Goal: Task Accomplishment & Management: Manage account settings

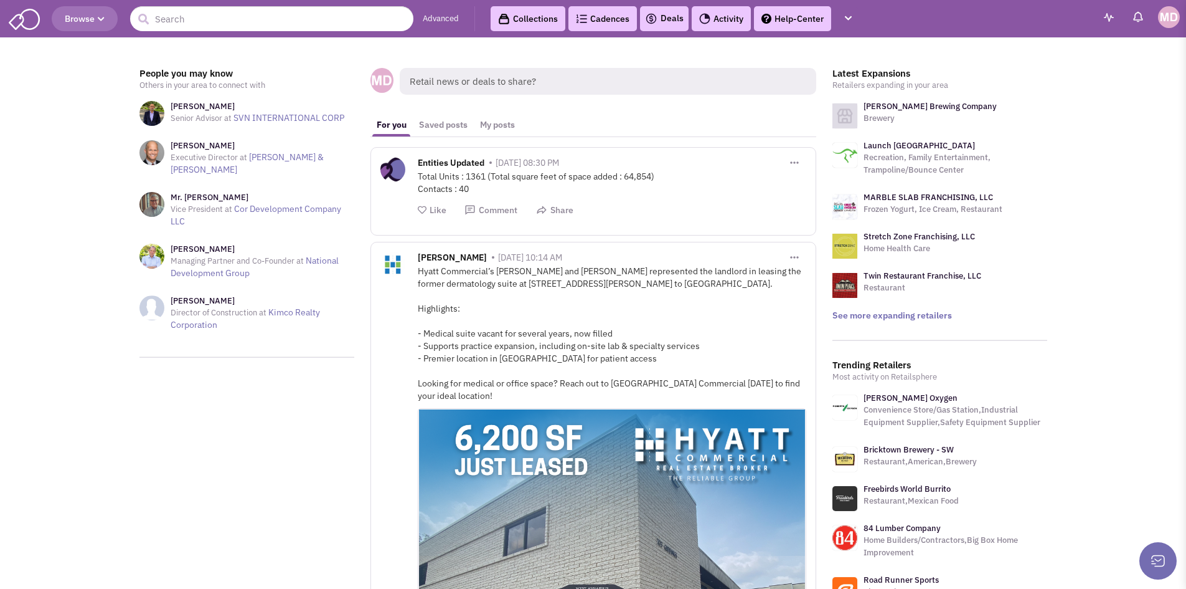
click at [1161, 20] on img at bounding box center [1169, 17] width 22 height 22
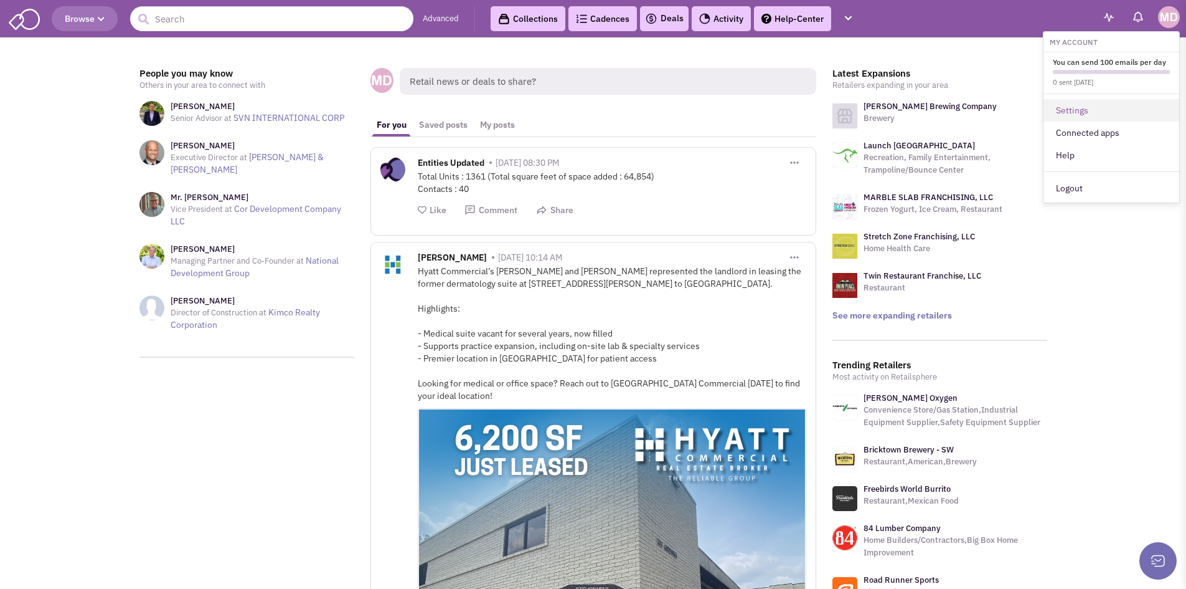
click at [1088, 113] on link "Settings" at bounding box center [1112, 110] width 136 height 22
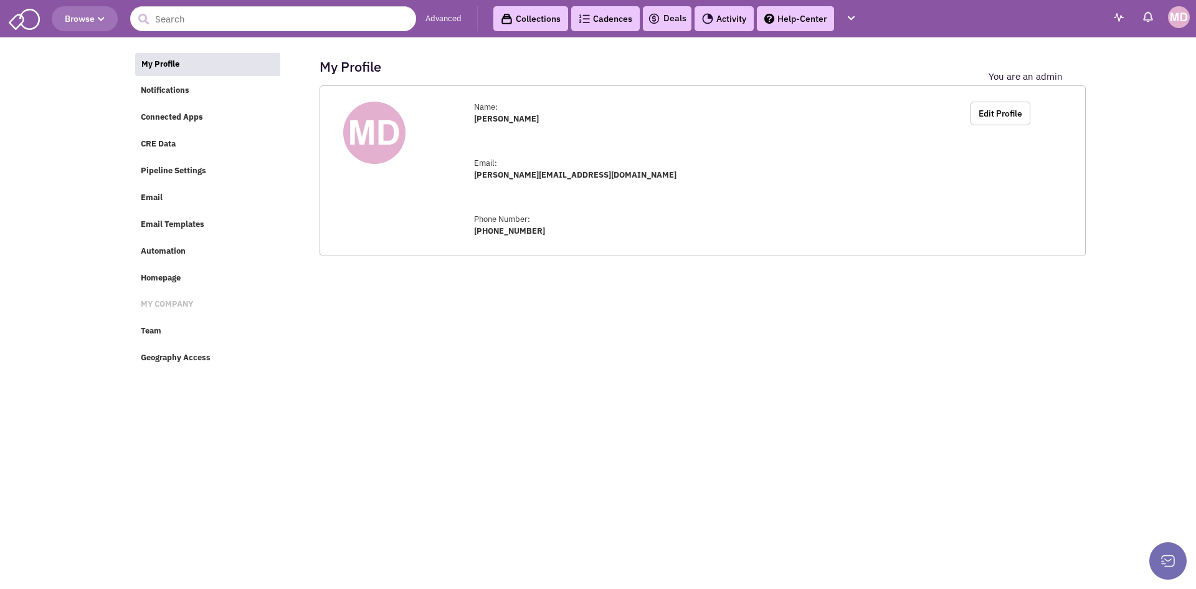
click at [1117, 14] on img at bounding box center [1119, 17] width 10 height 9
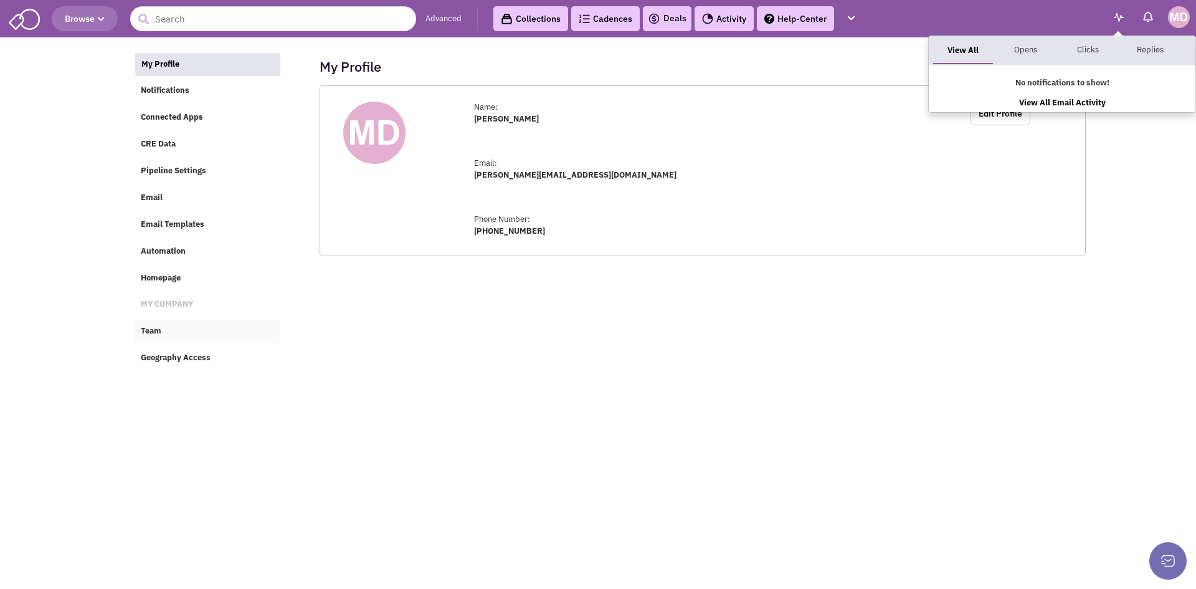
click at [143, 324] on link "Team" at bounding box center [207, 331] width 145 height 24
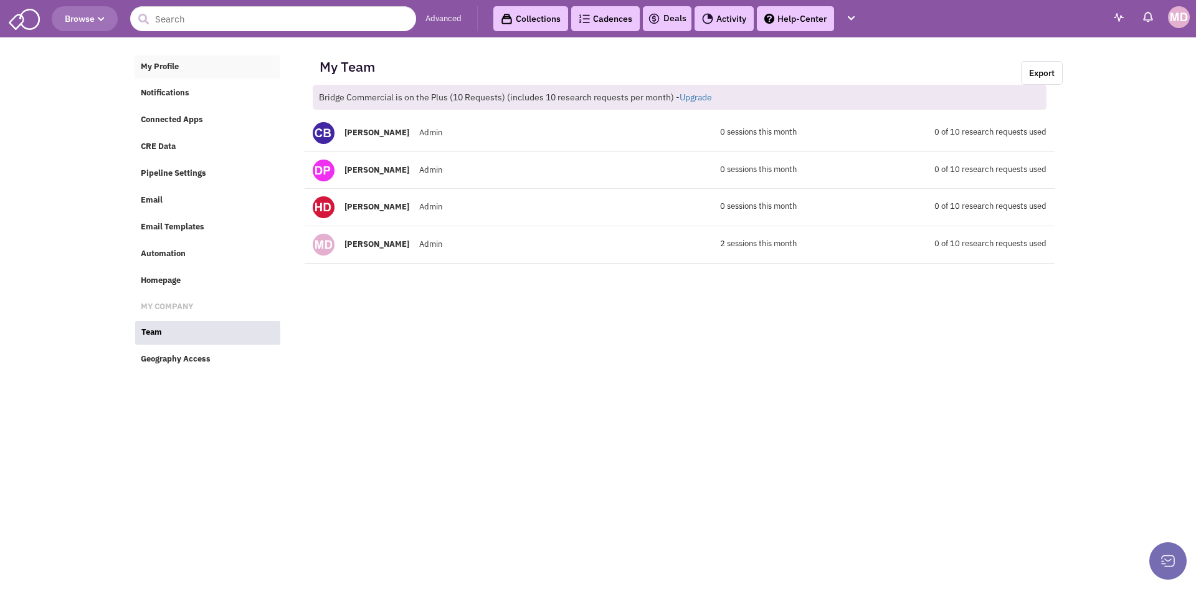
click at [163, 62] on span "My Profile" at bounding box center [160, 66] width 38 height 11
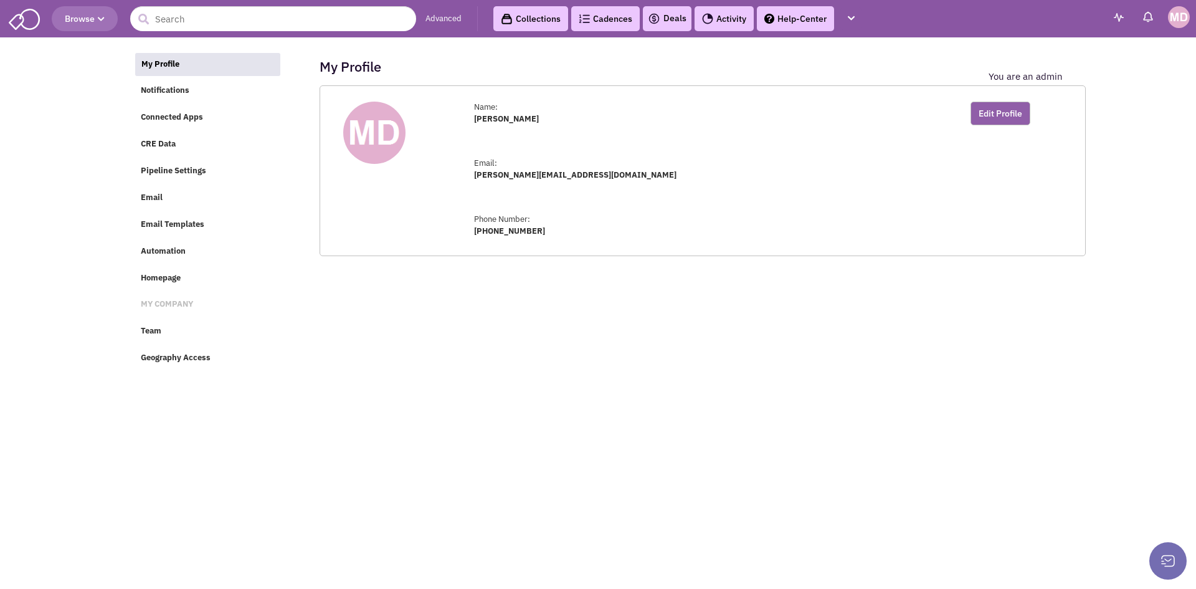
click at [1006, 114] on button "Edit Profile" at bounding box center [1000, 114] width 60 height 24
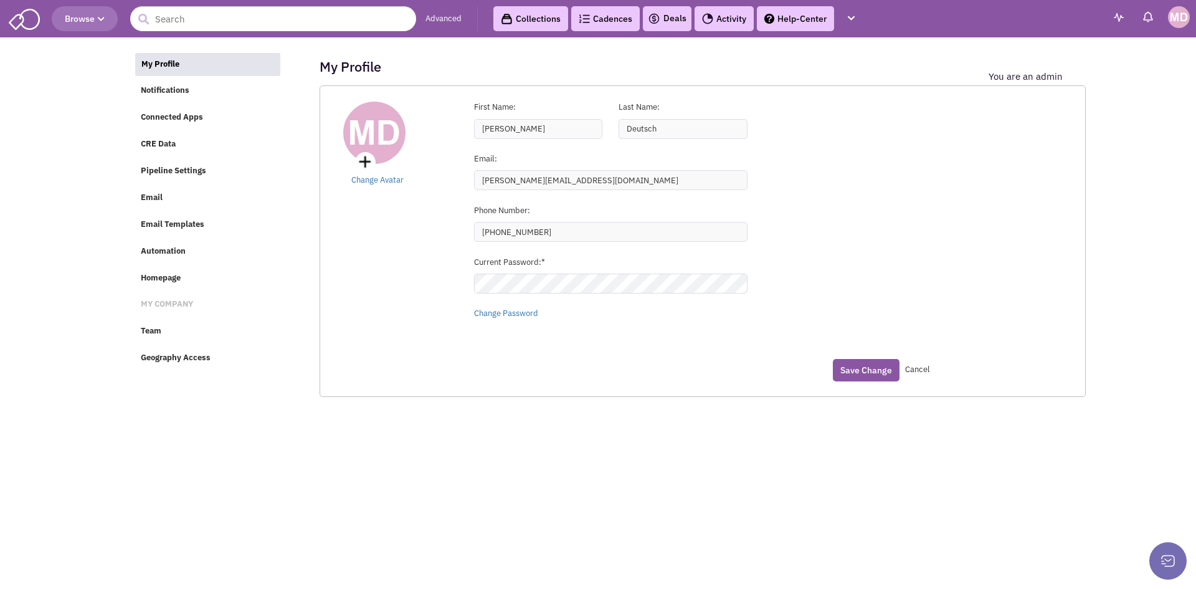
click at [1181, 19] on img at bounding box center [1179, 17] width 22 height 22
click at [1076, 50] on h6 "My Account" at bounding box center [1121, 47] width 136 height 13
click at [1176, 25] on img at bounding box center [1179, 17] width 22 height 22
click at [1109, 88] on span "You can send 100 emails per day 0 sent today" at bounding box center [1121, 82] width 136 height 32
click at [34, 19] on img at bounding box center [24, 18] width 31 height 24
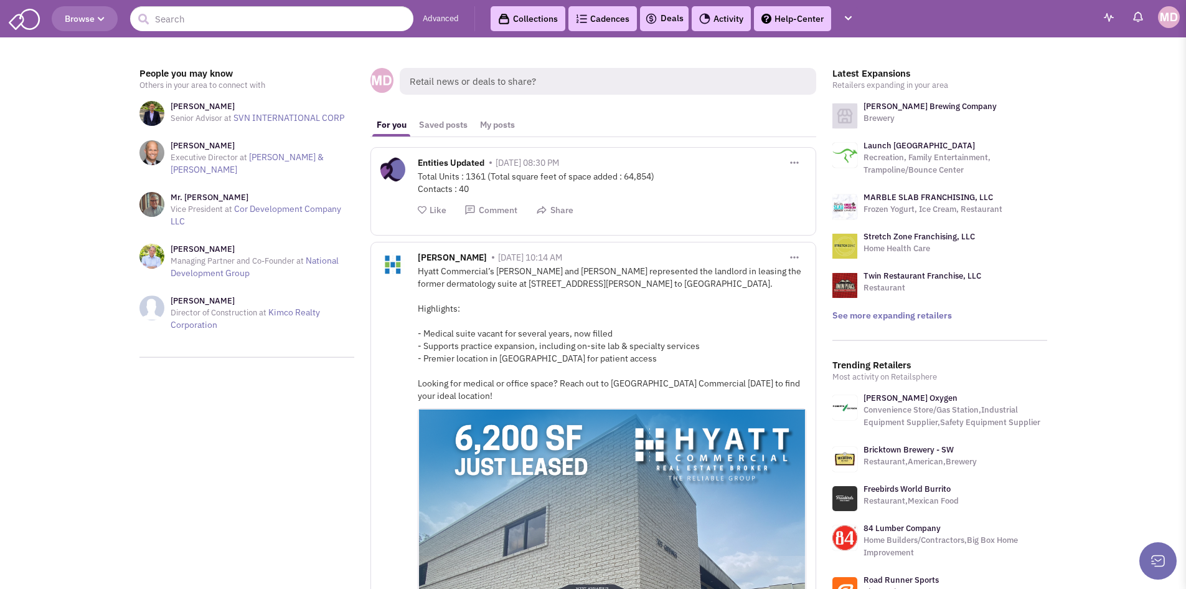
click at [113, 22] on button "Browse" at bounding box center [85, 18] width 66 height 25
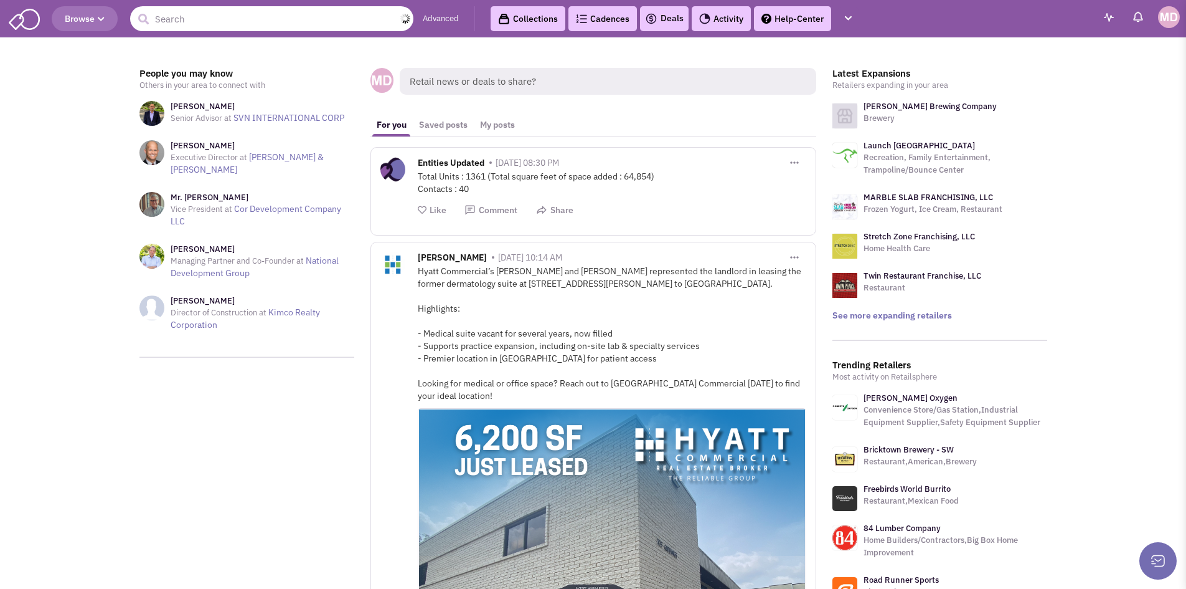
click at [214, 21] on input "text" at bounding box center [271, 18] width 283 height 25
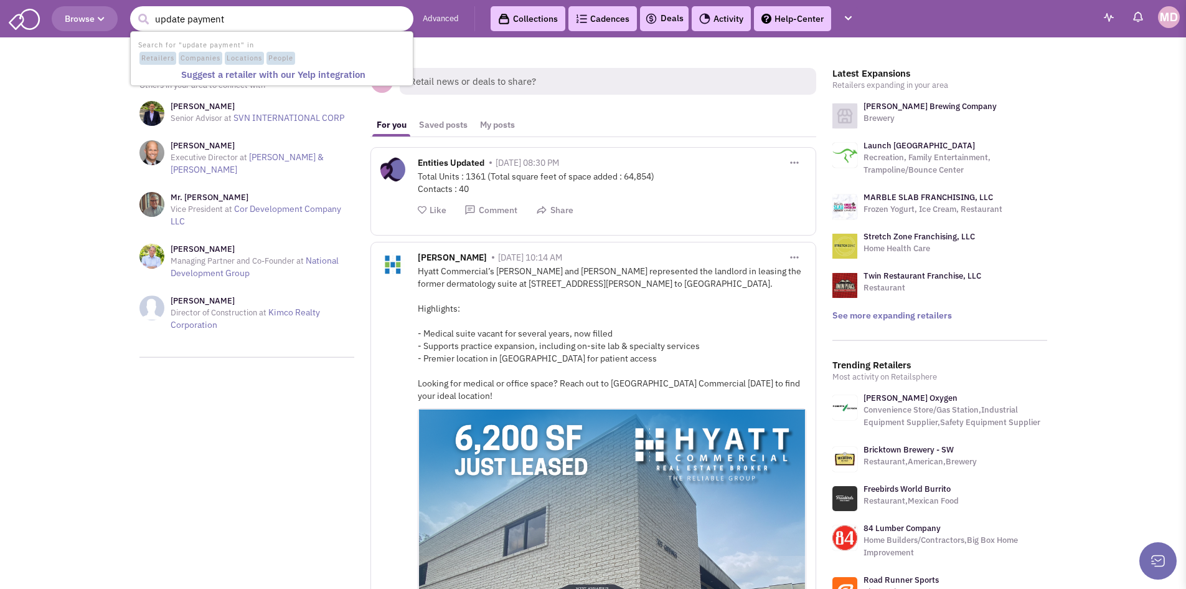
type input "update payment"
click at [134, 10] on button "submit" at bounding box center [143, 19] width 19 height 19
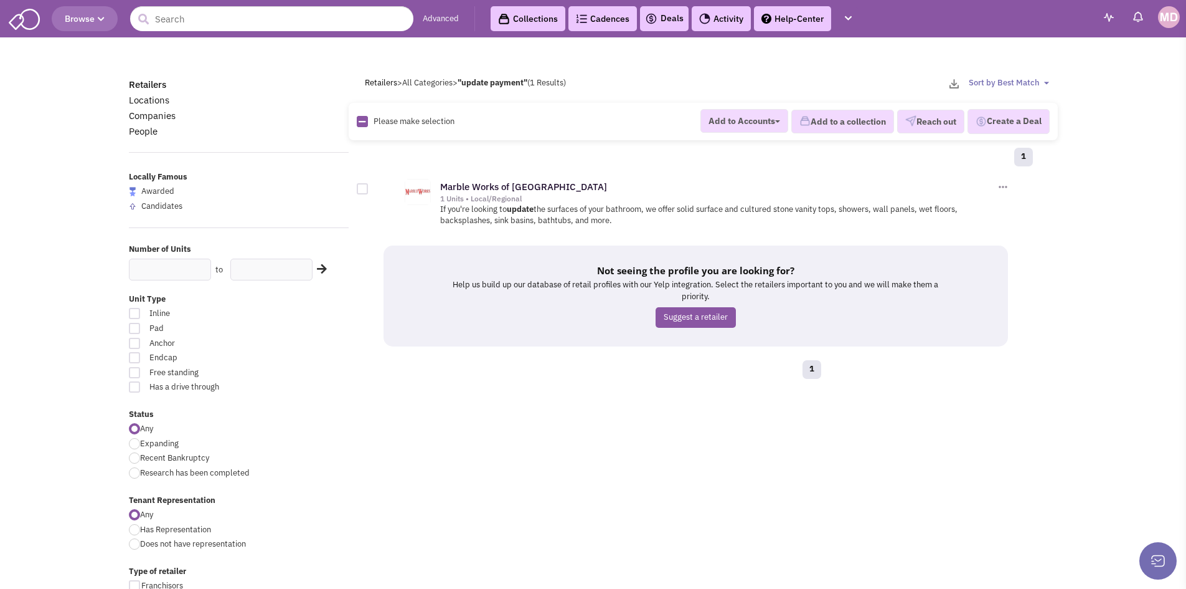
click at [1161, 21] on img at bounding box center [1169, 17] width 22 height 22
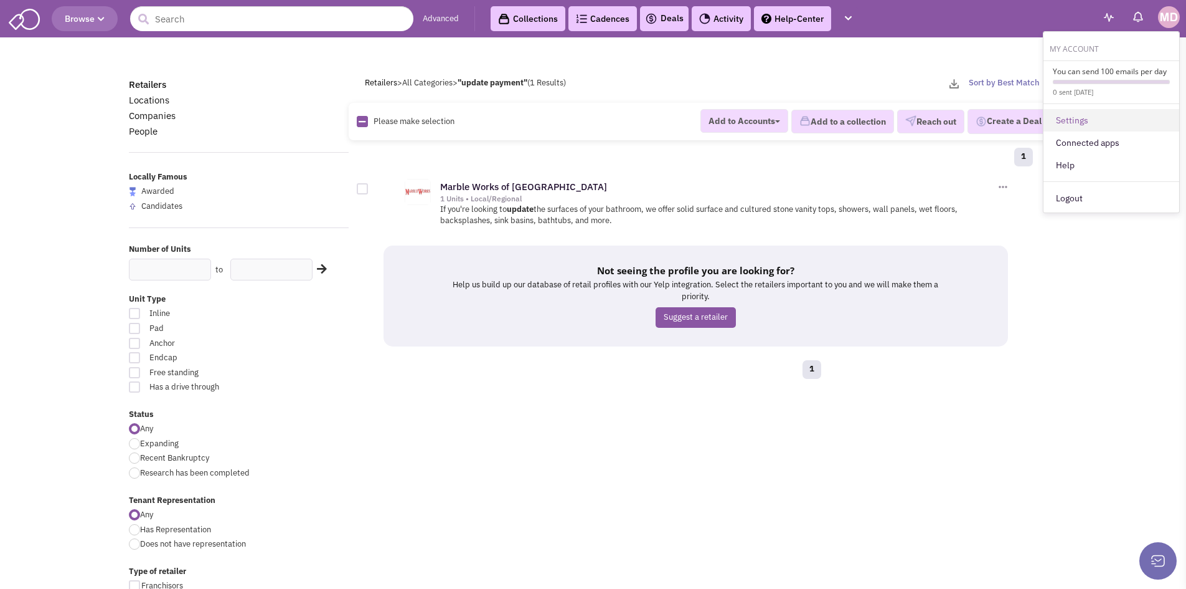
click at [1071, 124] on link "Settings" at bounding box center [1112, 120] width 136 height 22
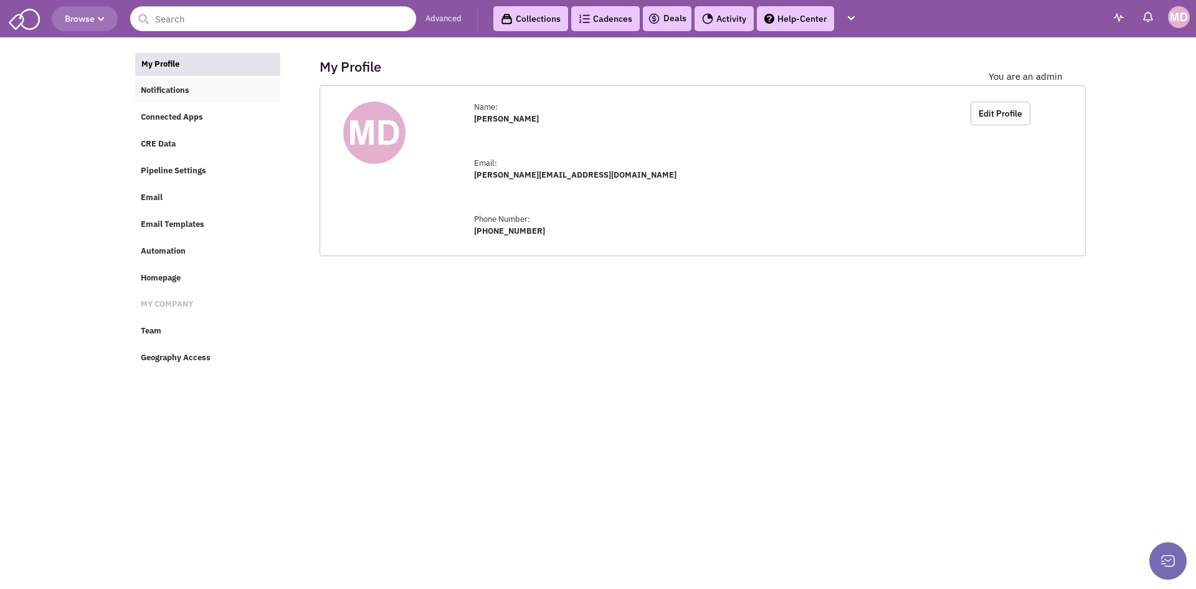
click at [164, 83] on link "Notifications" at bounding box center [207, 91] width 145 height 24
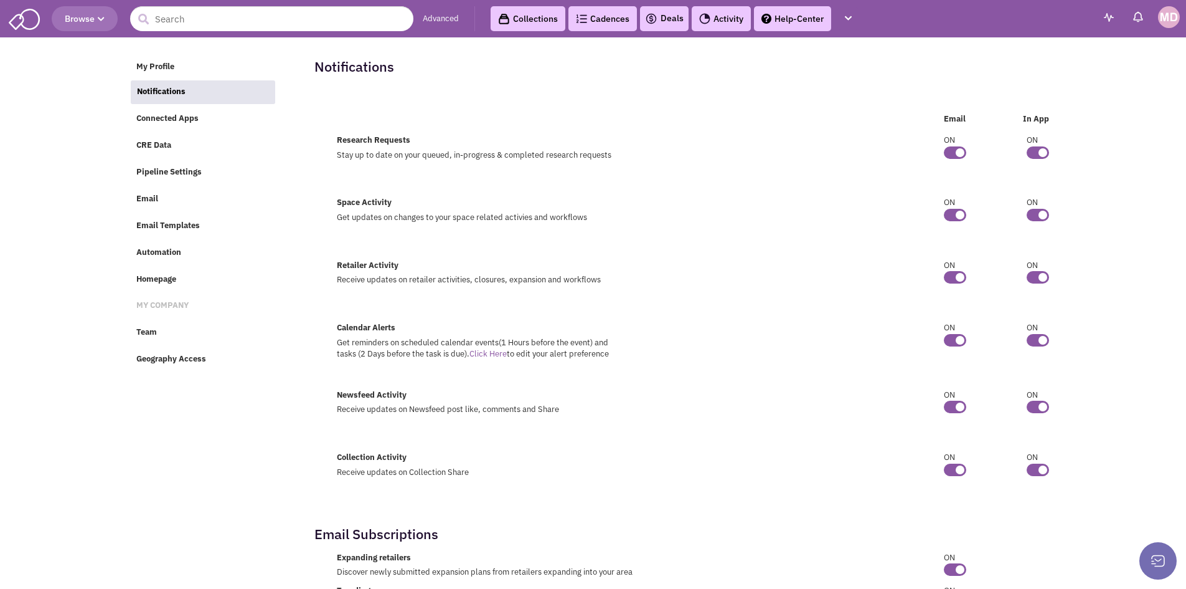
scroll to position [30, 0]
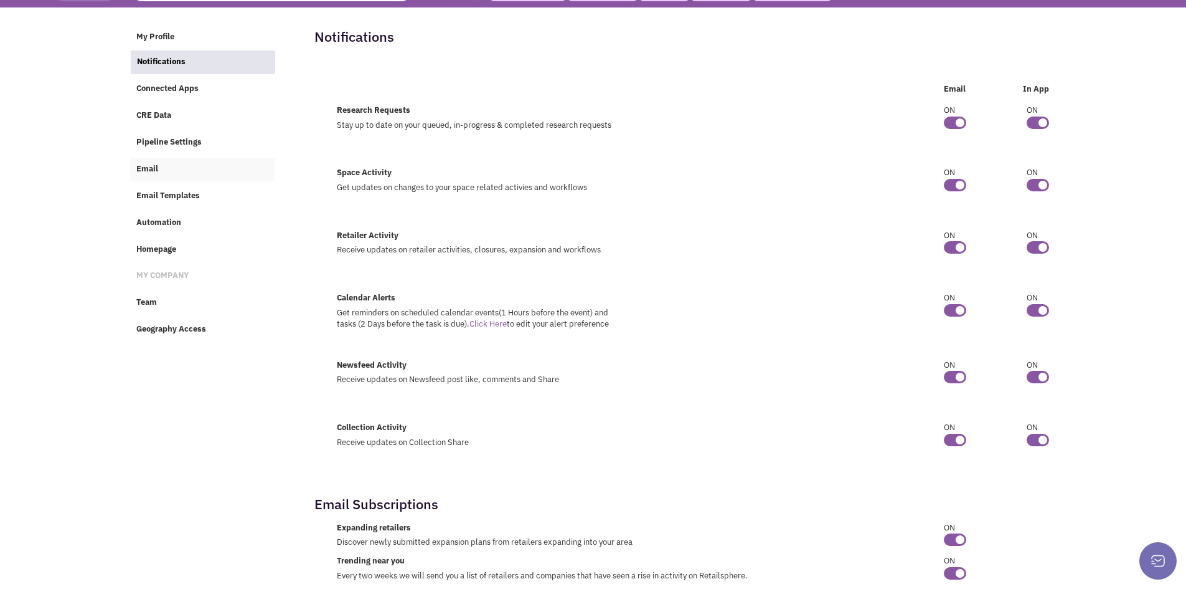
click at [156, 166] on span "Email" at bounding box center [147, 168] width 22 height 11
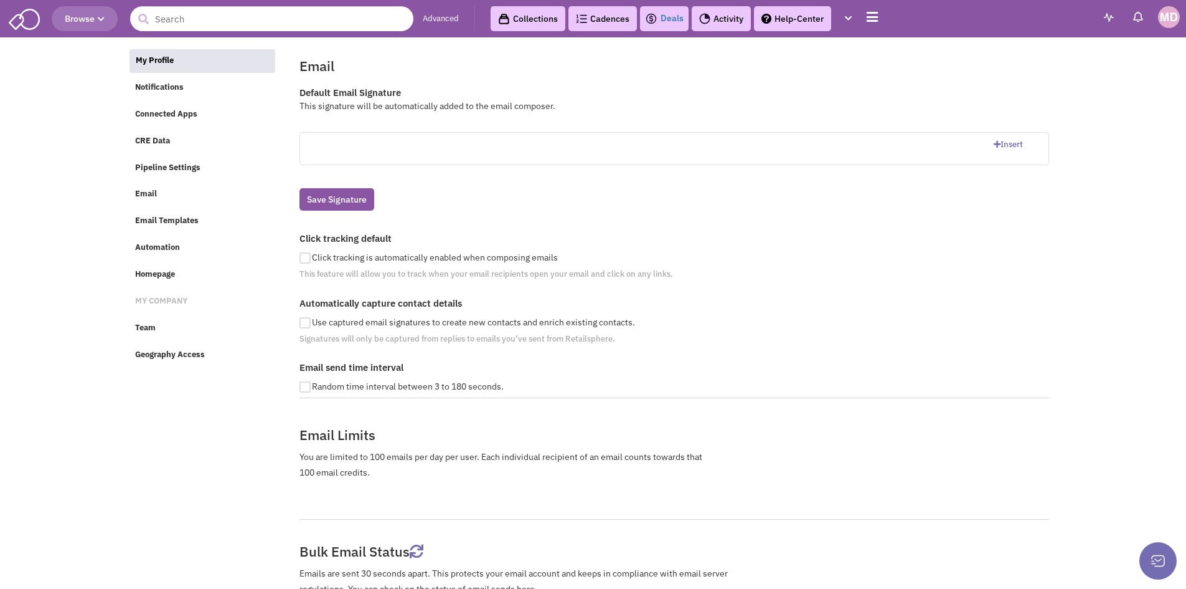
checkbox input "true"
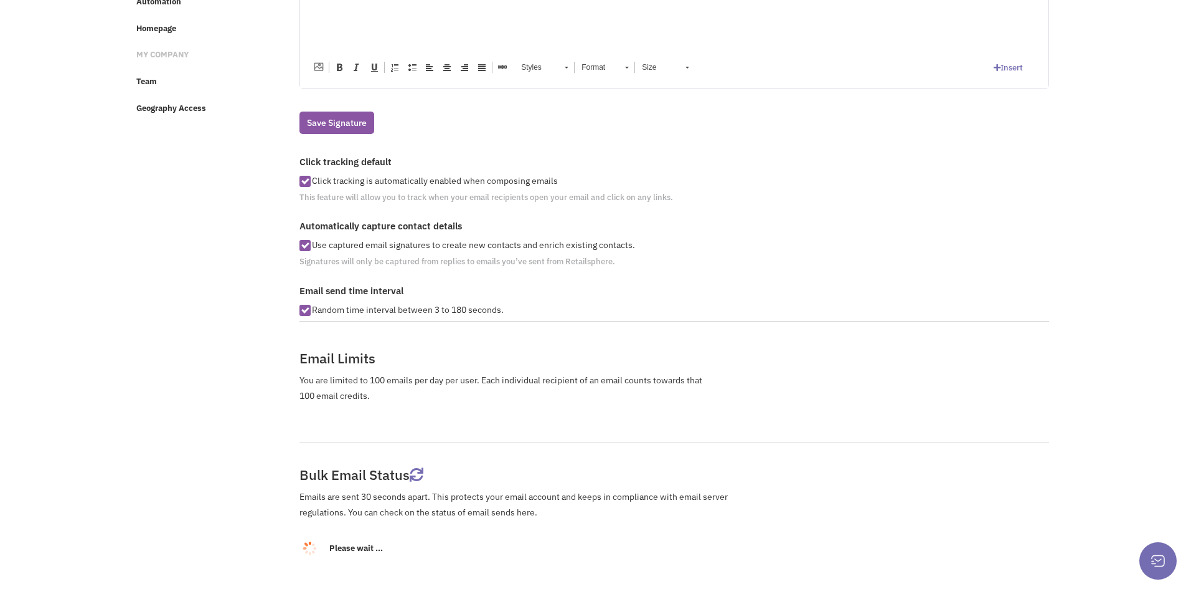
scroll to position [126, 0]
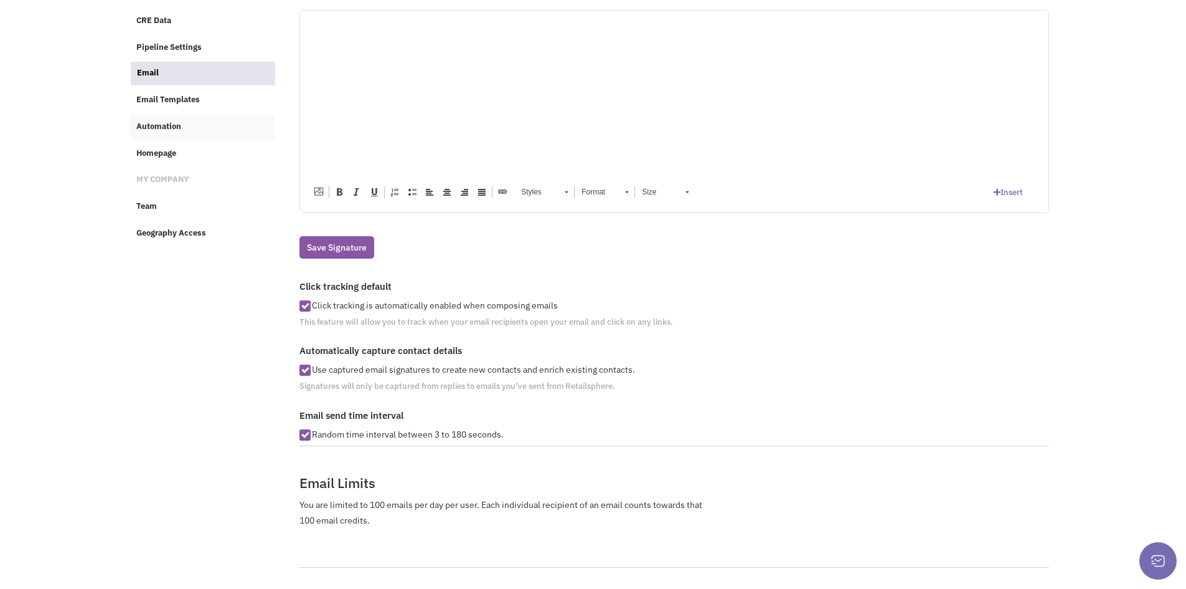
click at [155, 126] on span "Automation" at bounding box center [158, 126] width 45 height 11
click at [148, 206] on span "Team" at bounding box center [146, 206] width 21 height 11
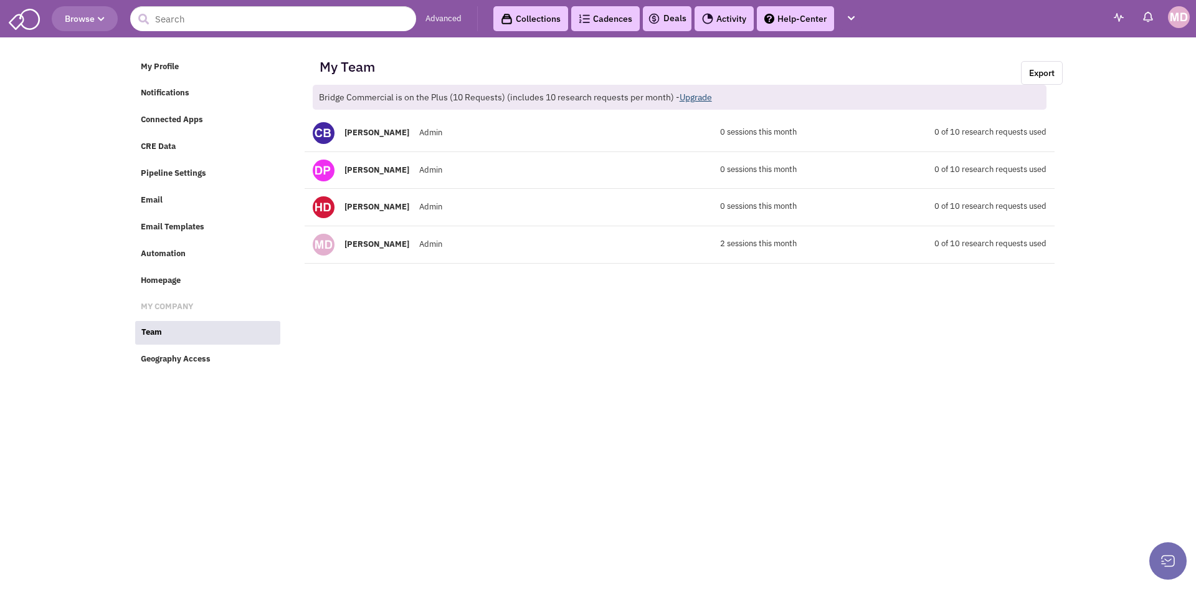
click at [694, 96] on link "Upgrade" at bounding box center [695, 97] width 32 height 11
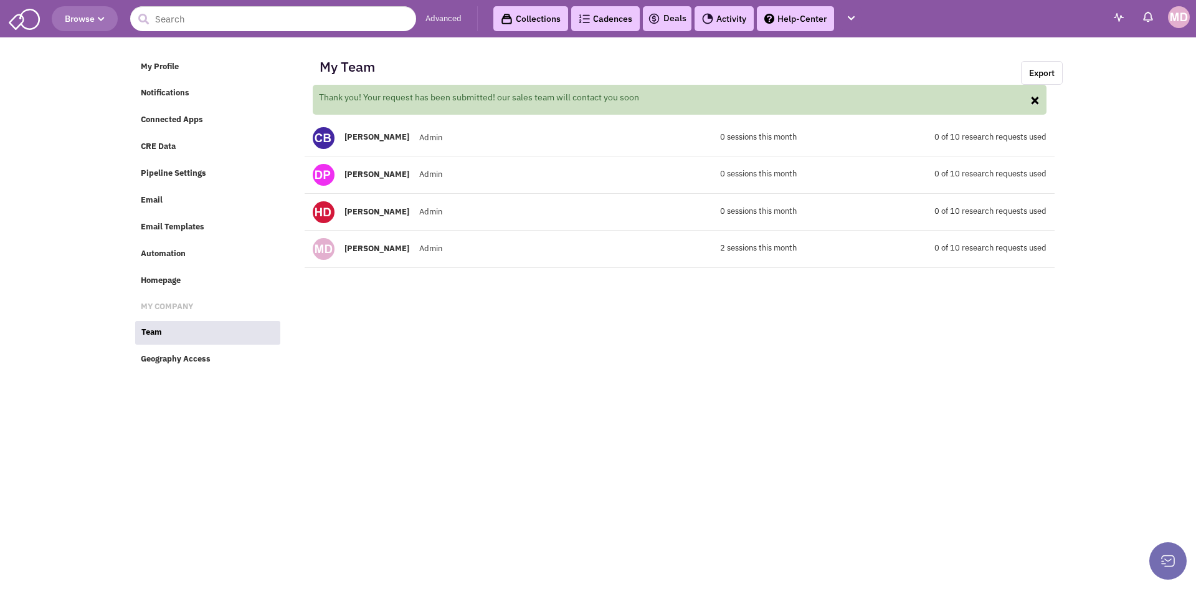
click at [1033, 103] on button "×" at bounding box center [1034, 99] width 11 height 17
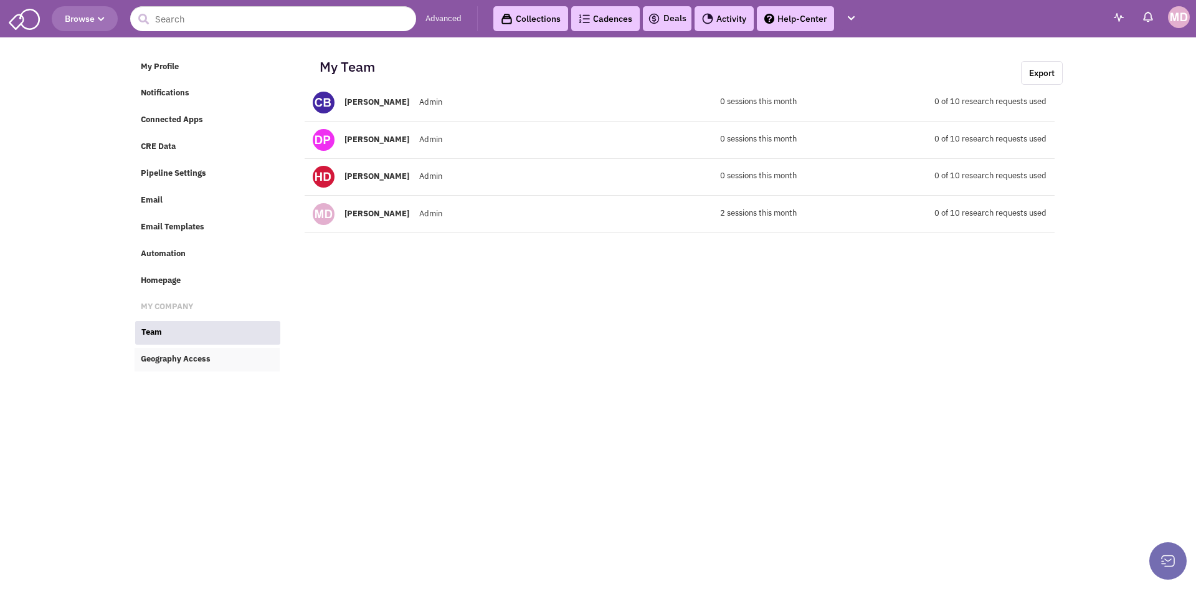
click at [189, 359] on span "Geography Access" at bounding box center [176, 359] width 70 height 11
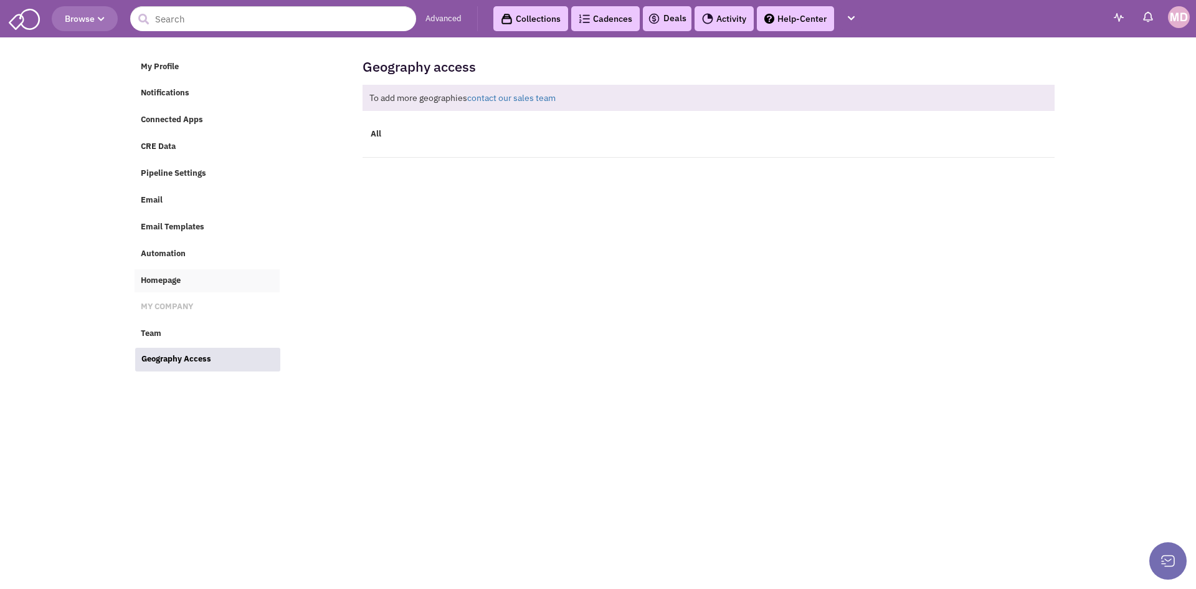
click at [159, 279] on span "Homepage" at bounding box center [161, 280] width 40 height 11
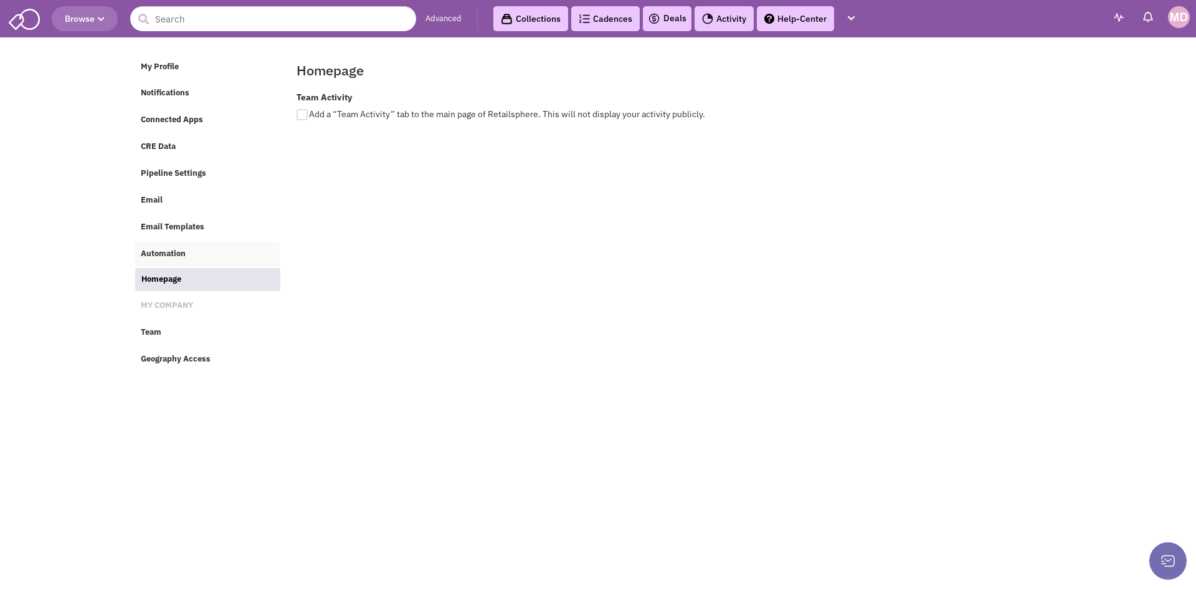
click at [163, 248] on span "Automation" at bounding box center [163, 253] width 45 height 11
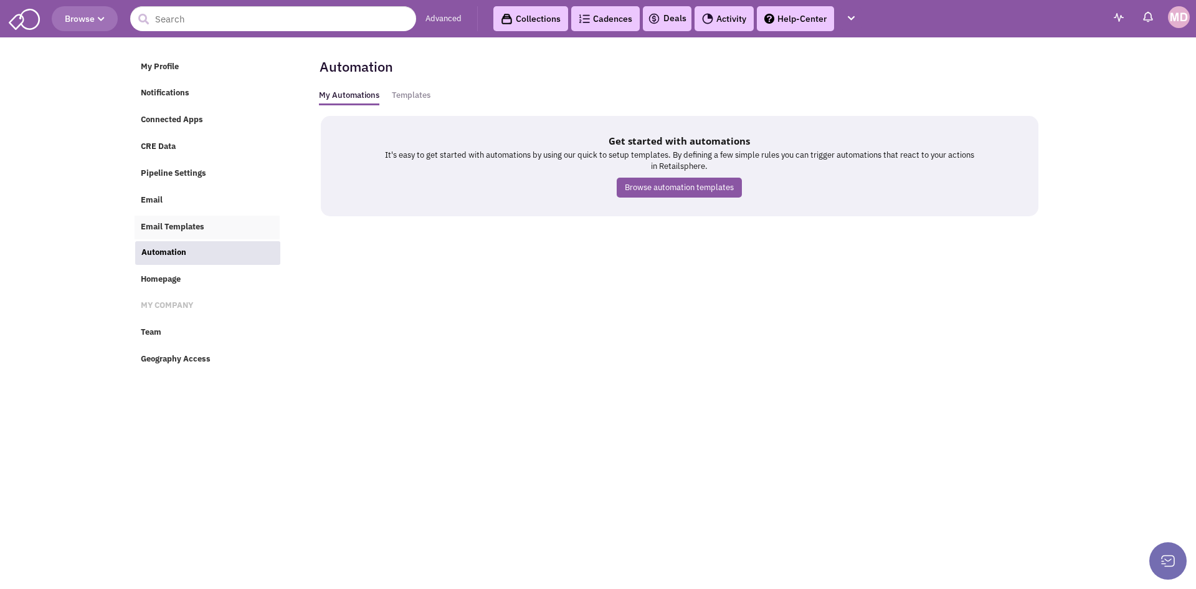
click at [166, 229] on span "Email Templates" at bounding box center [173, 226] width 64 height 11
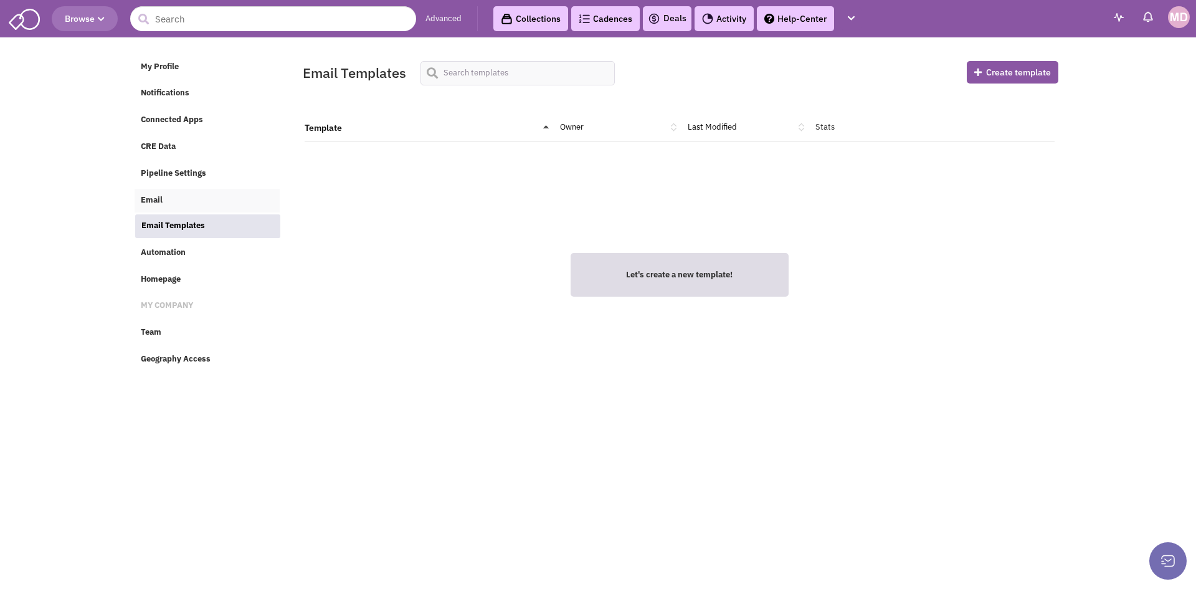
click at [165, 197] on link "Email" at bounding box center [207, 201] width 145 height 24
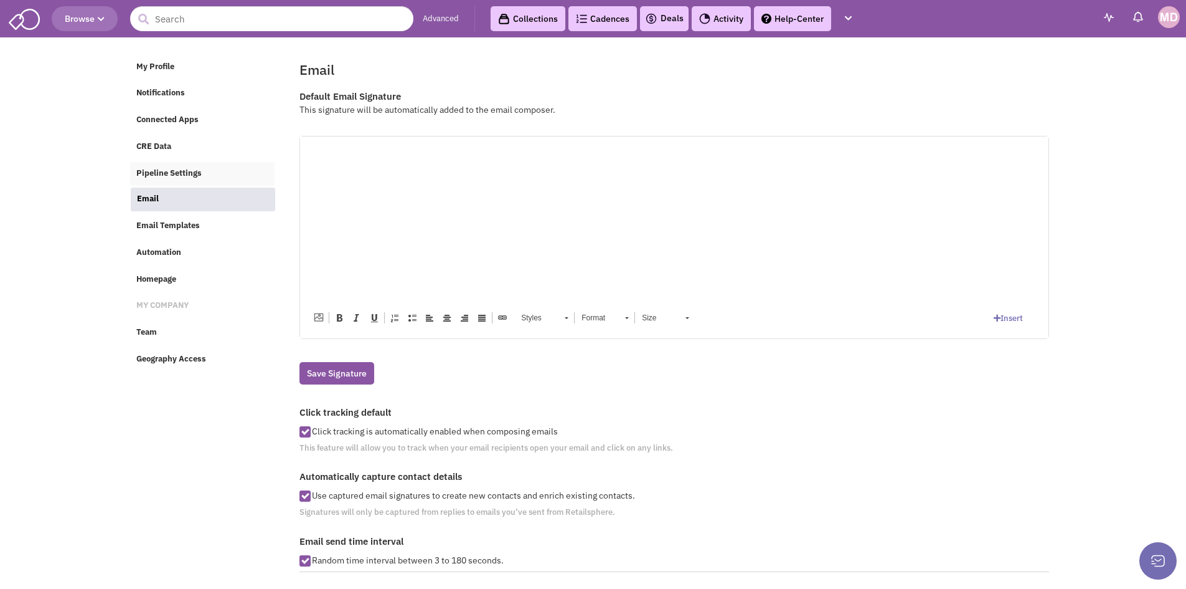
click at [204, 177] on link "Pipeline Settings" at bounding box center [202, 174] width 145 height 24
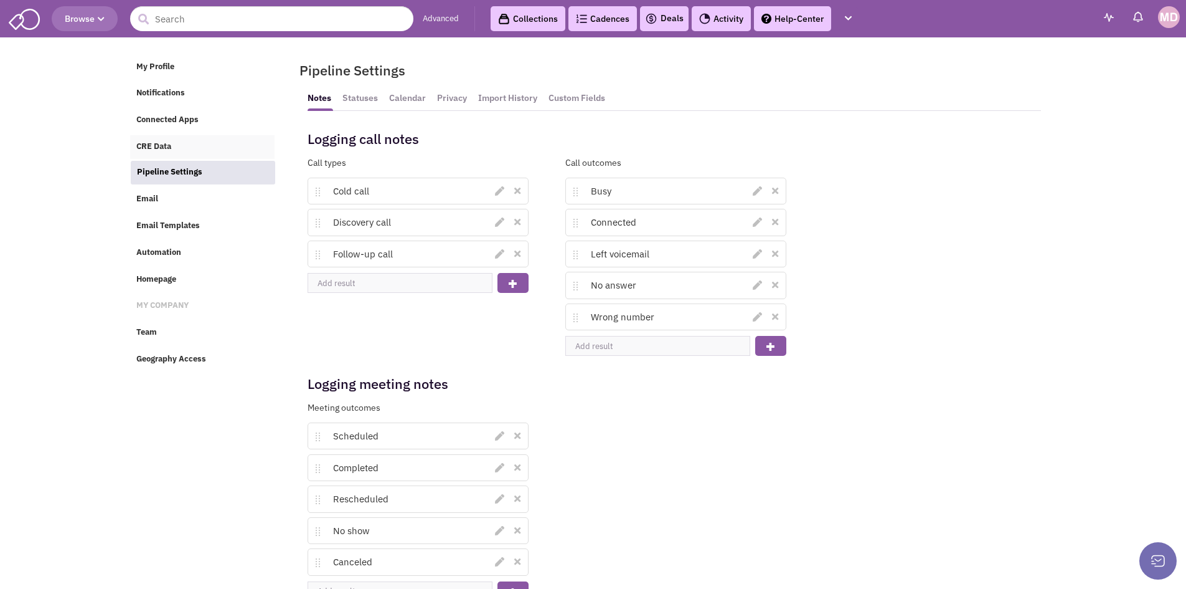
click at [141, 144] on span "CRE Data" at bounding box center [153, 146] width 35 height 11
